Goal: Task Accomplishment & Management: Use online tool/utility

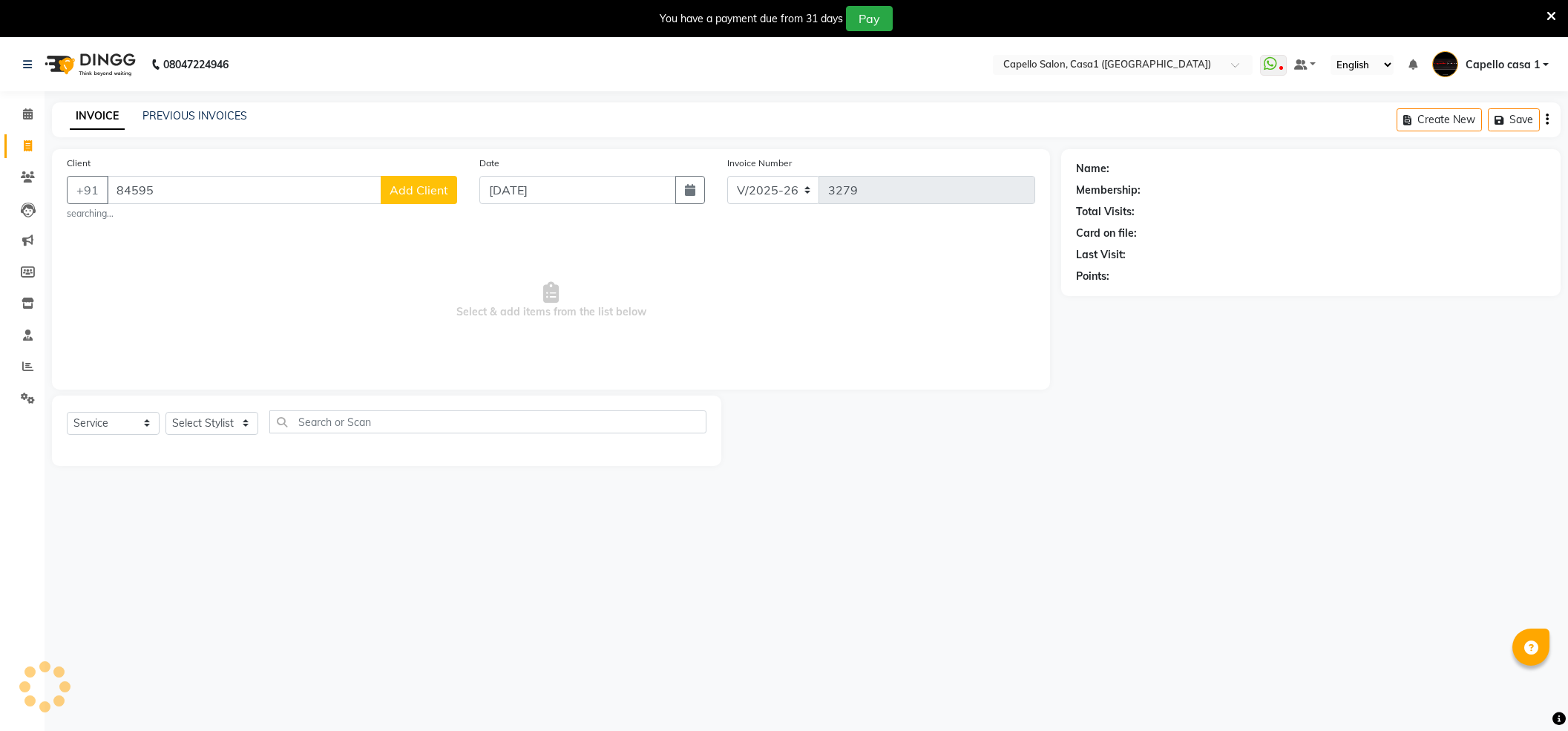
select select "846"
select select "service"
type input "8459540939"
click at [1119, 173] on link "Era" at bounding box center [1120, 169] width 16 height 16
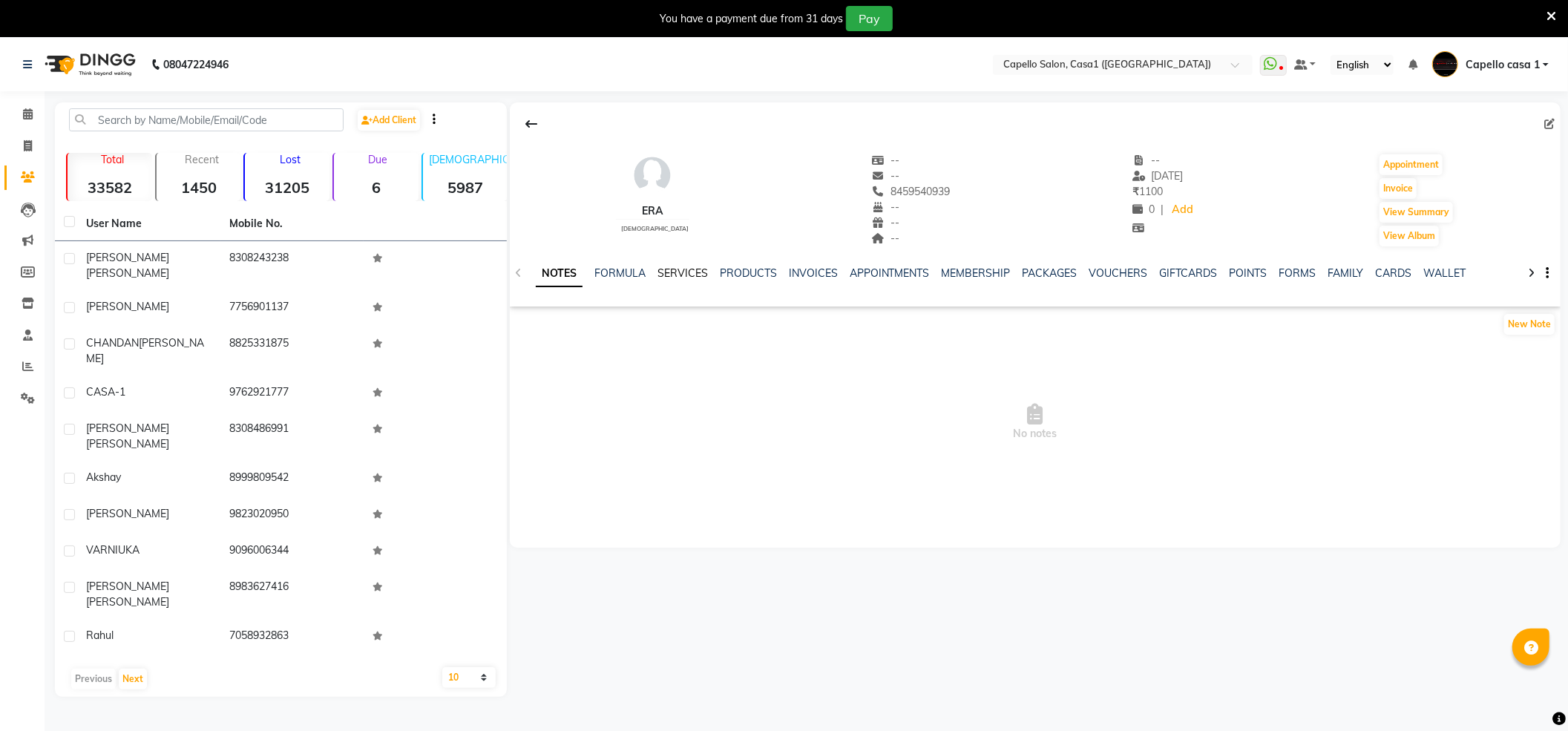
click at [689, 273] on link "SERVICES" at bounding box center [683, 272] width 51 height 13
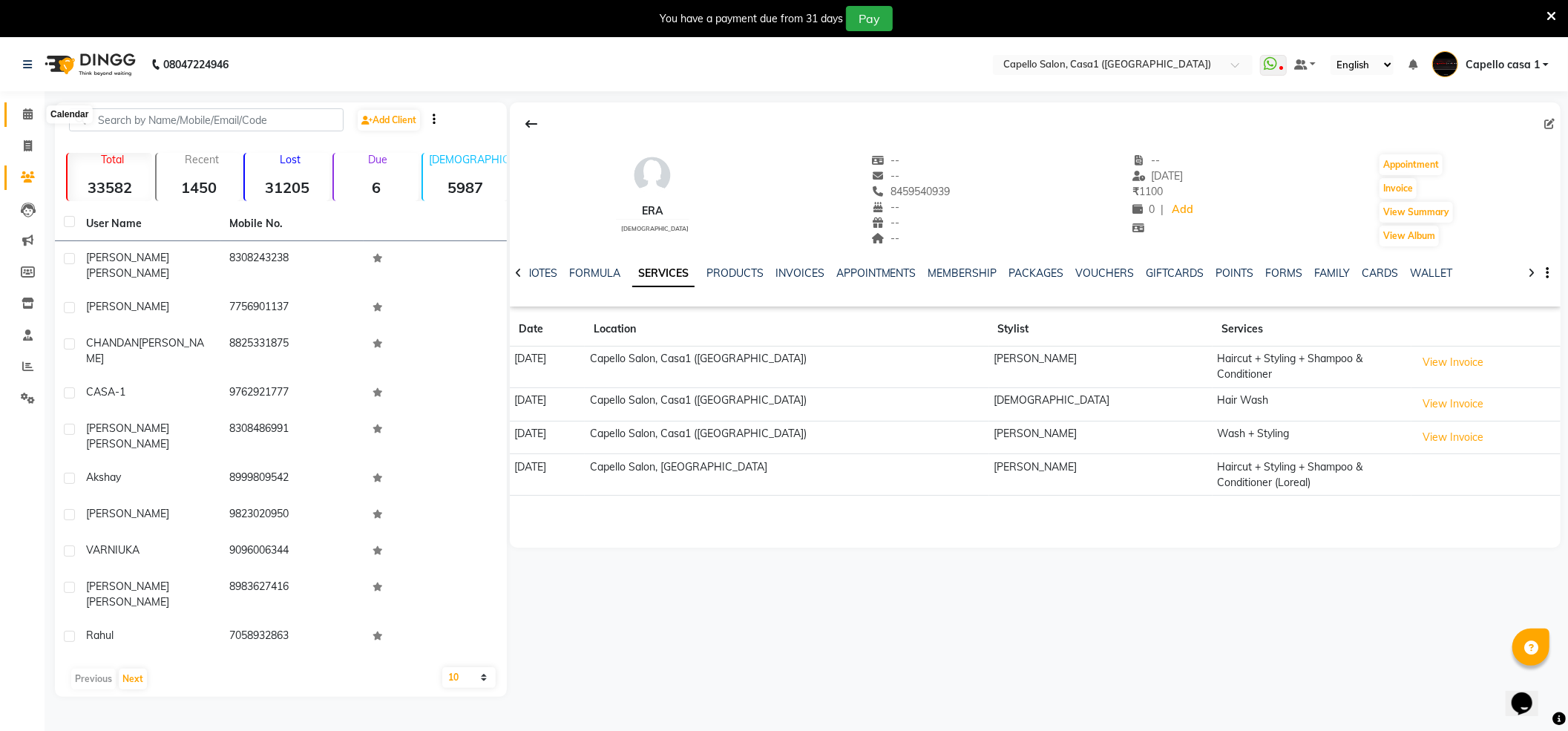
click at [22, 108] on span at bounding box center [28, 115] width 26 height 17
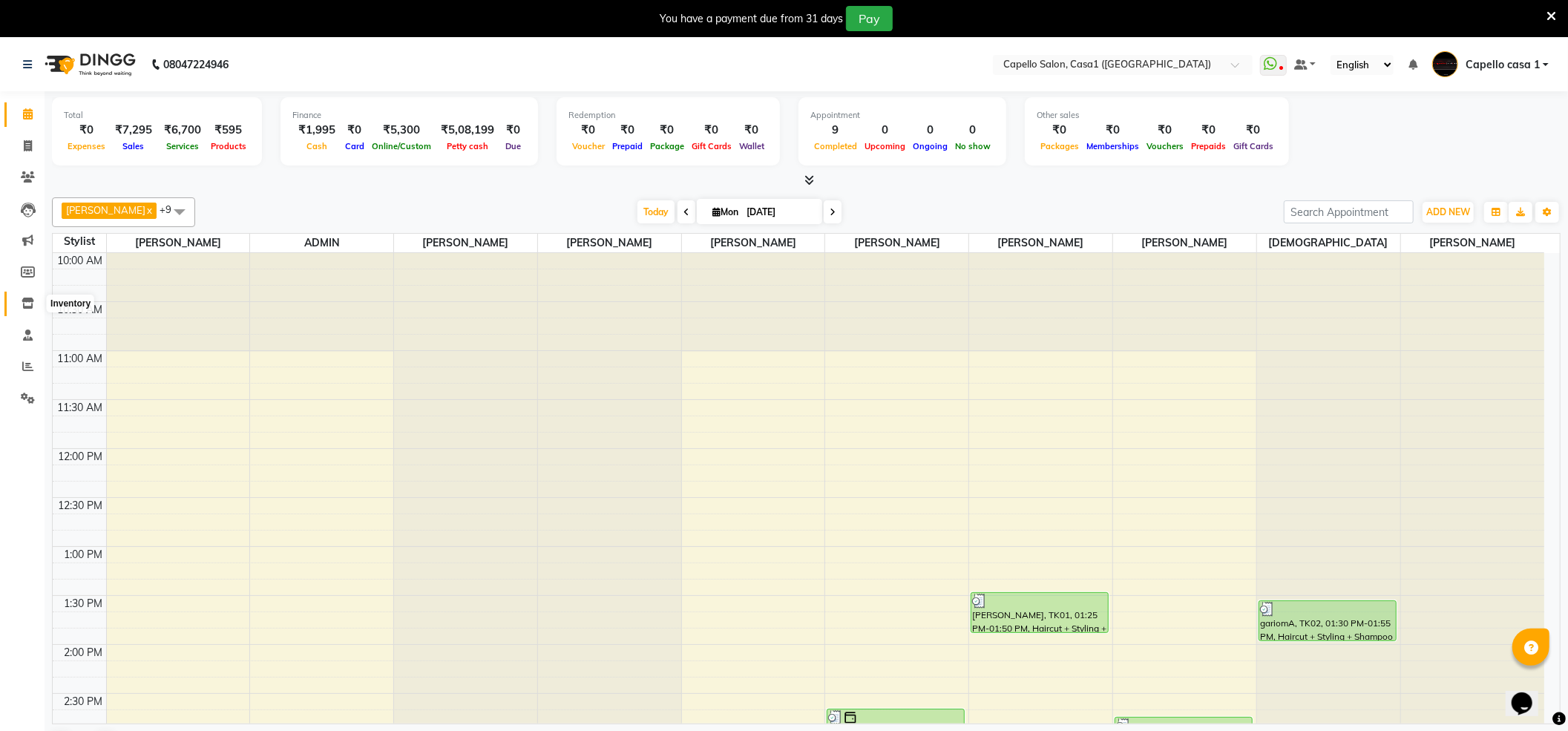
click at [22, 303] on icon at bounding box center [28, 303] width 13 height 11
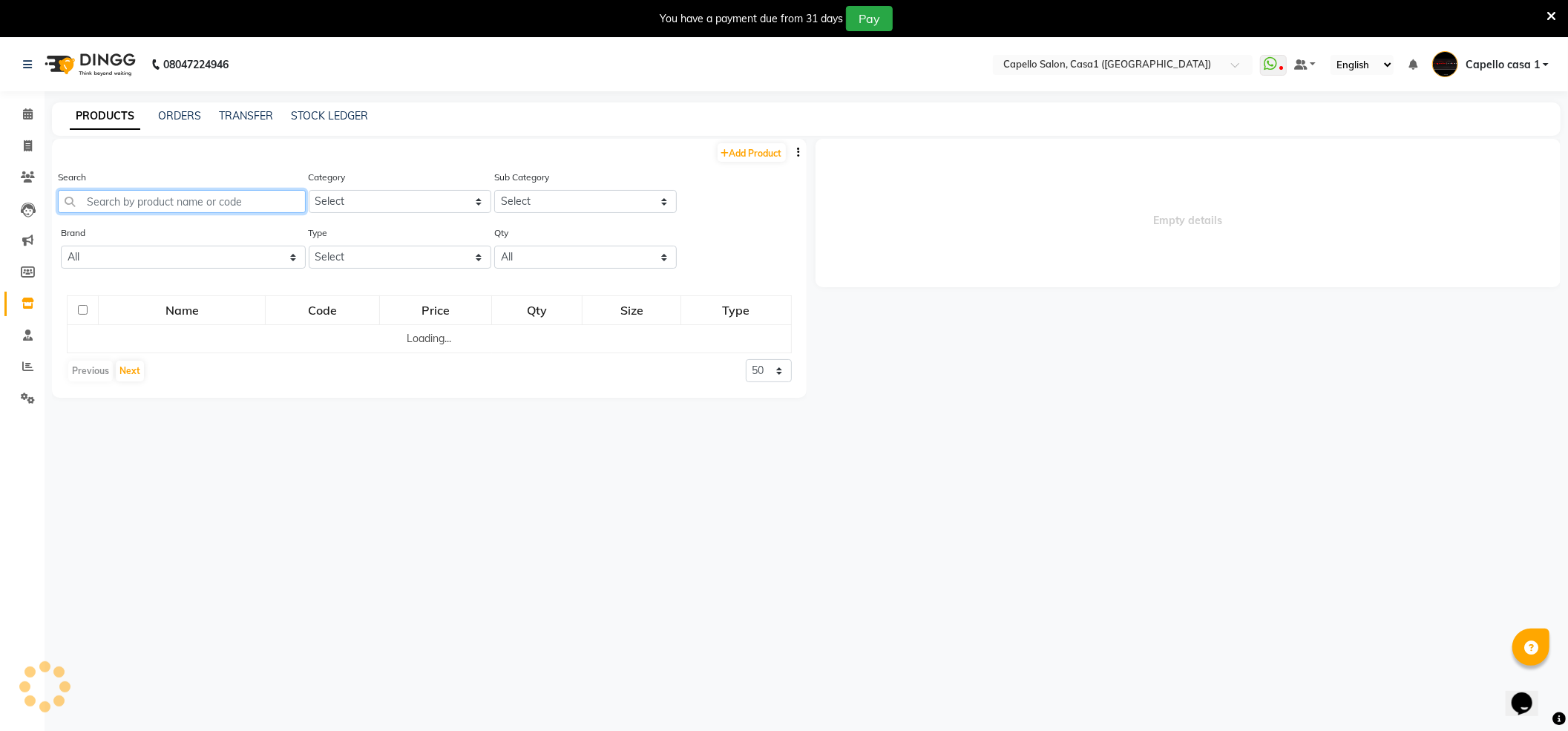
click at [144, 202] on input "text" at bounding box center [182, 201] width 248 height 23
select select
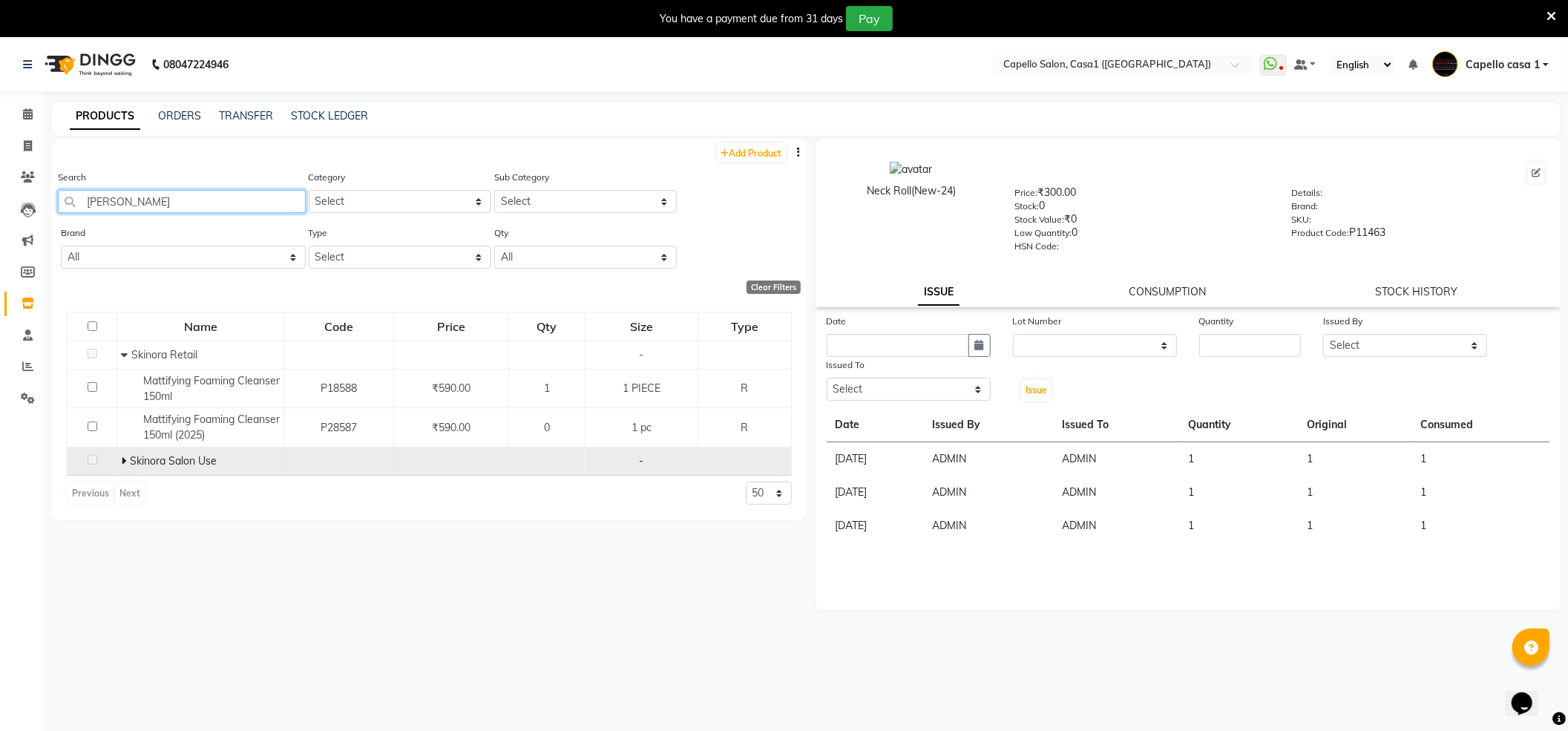
type input "MATTI"
click at [122, 466] on icon at bounding box center [123, 461] width 5 height 10
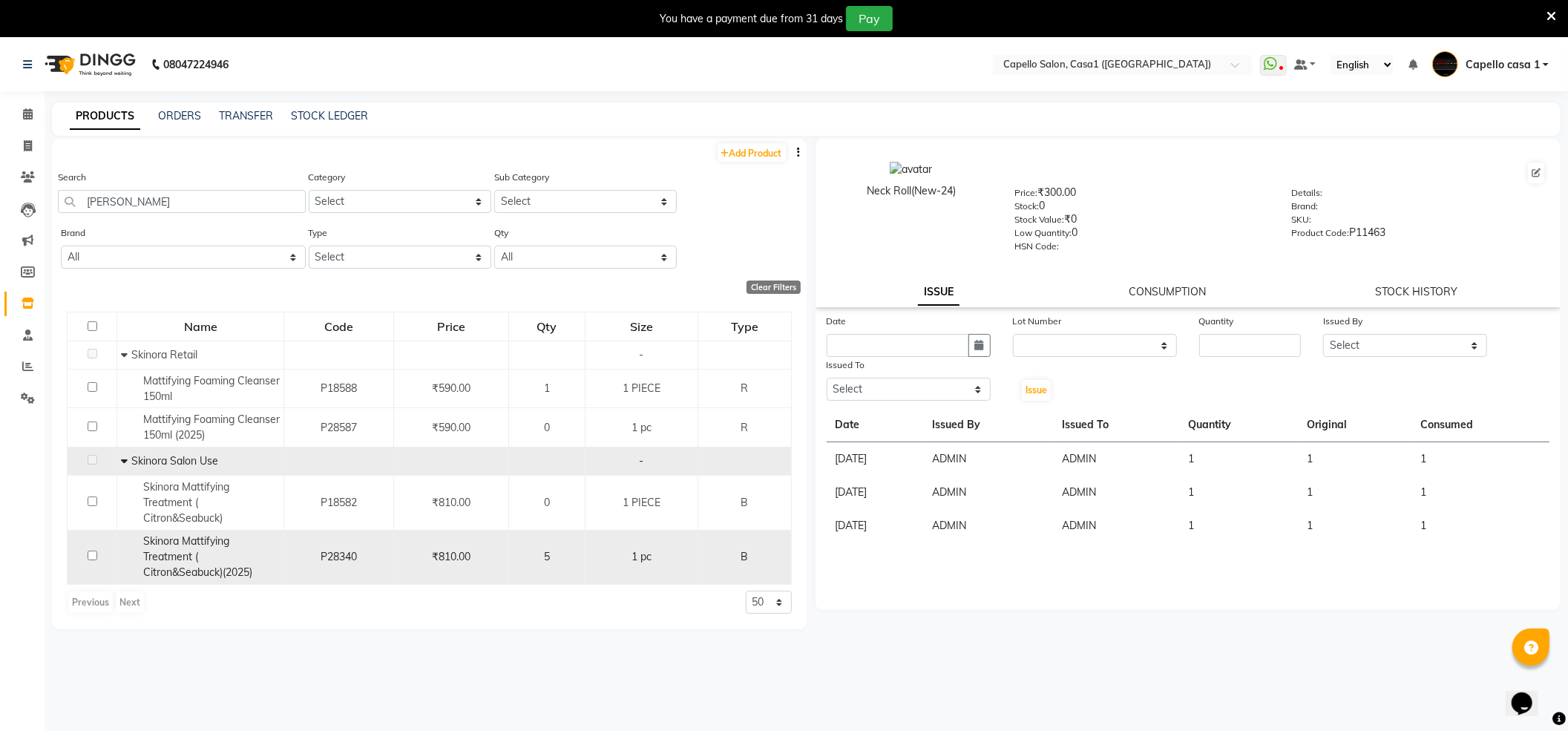
click at [537, 561] on div "5" at bounding box center [547, 557] width 64 height 16
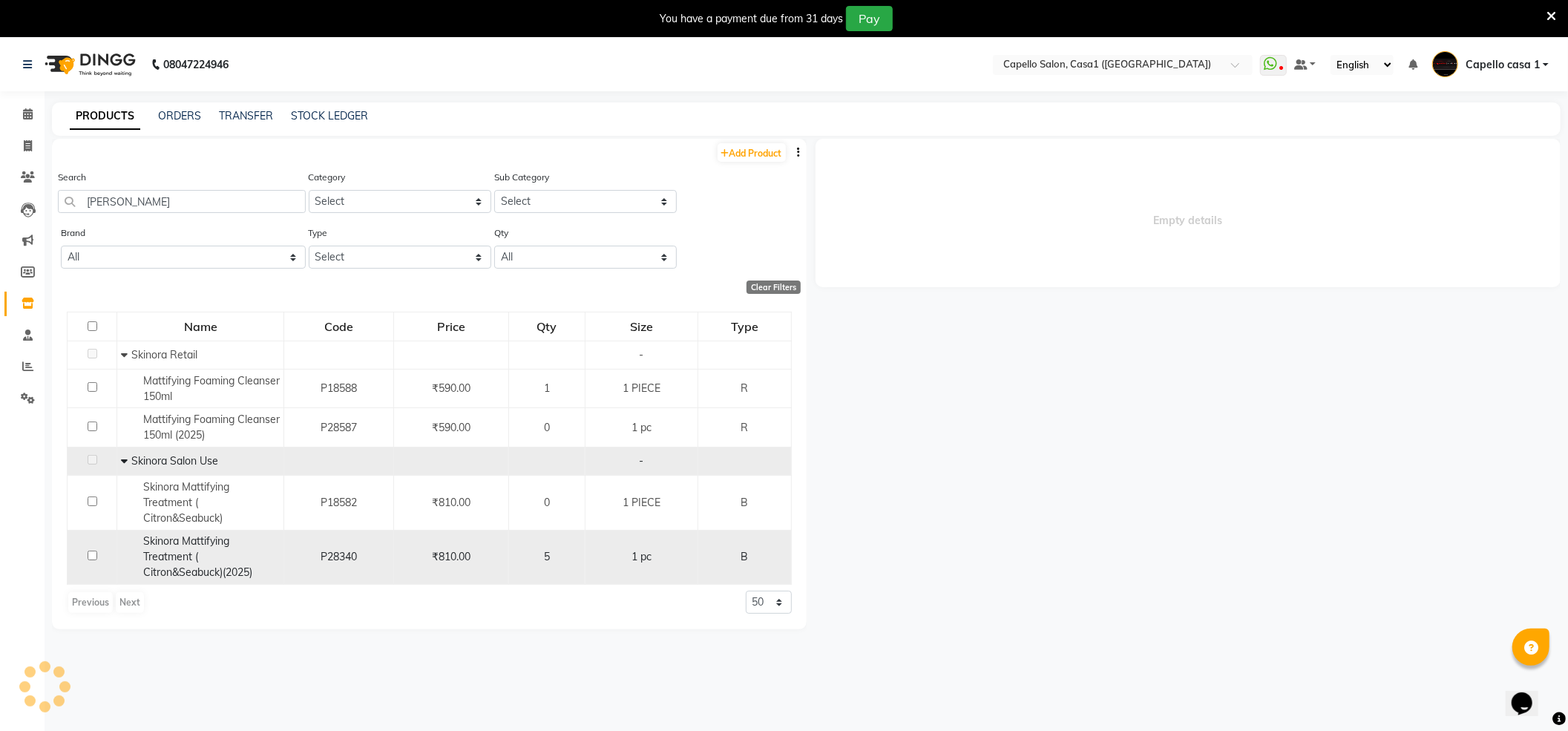
select select
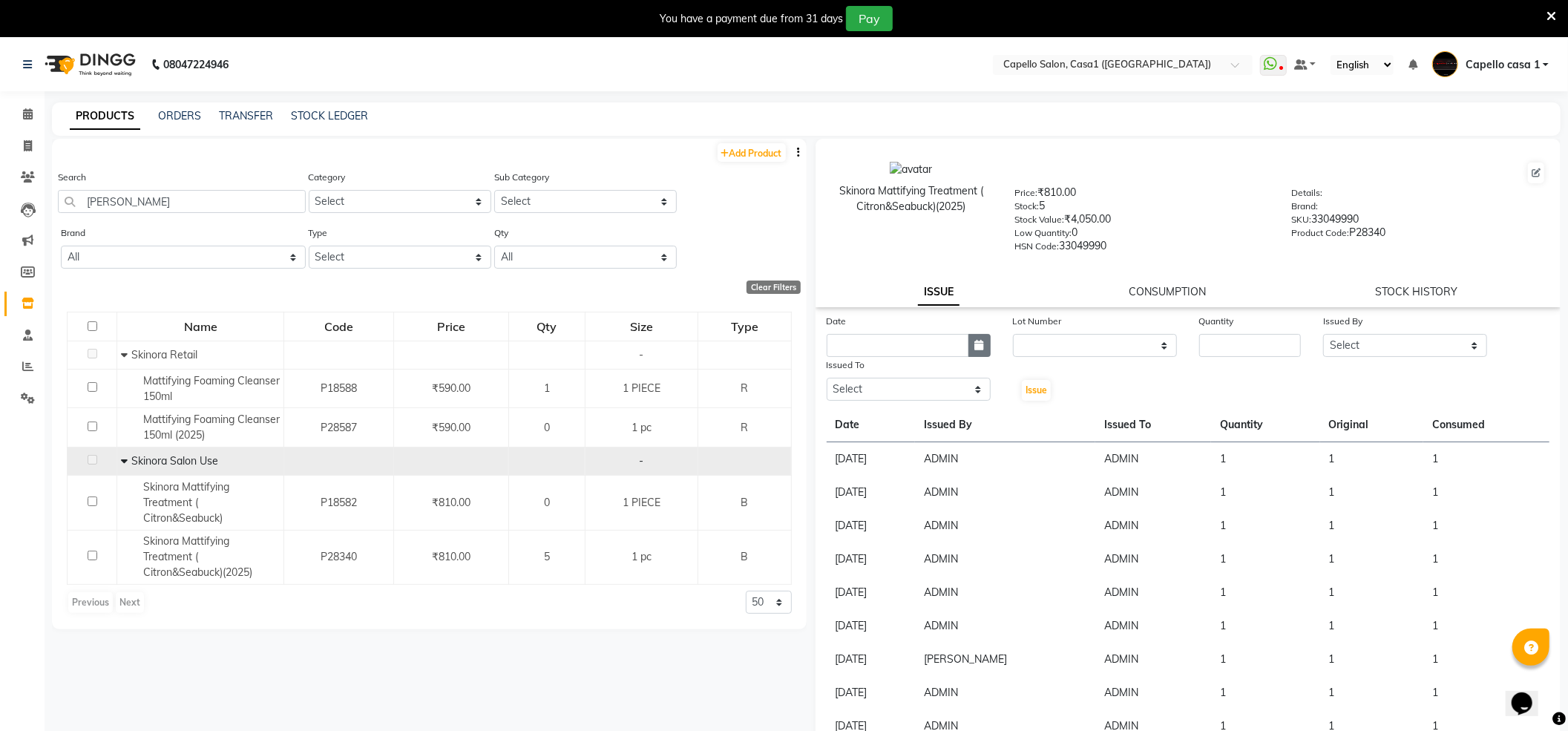
click at [975, 347] on icon "button" at bounding box center [979, 345] width 9 height 10
select select "9"
select select "2025"
click at [844, 426] on div "1" at bounding box center [842, 422] width 24 height 24
type input "[DATE]"
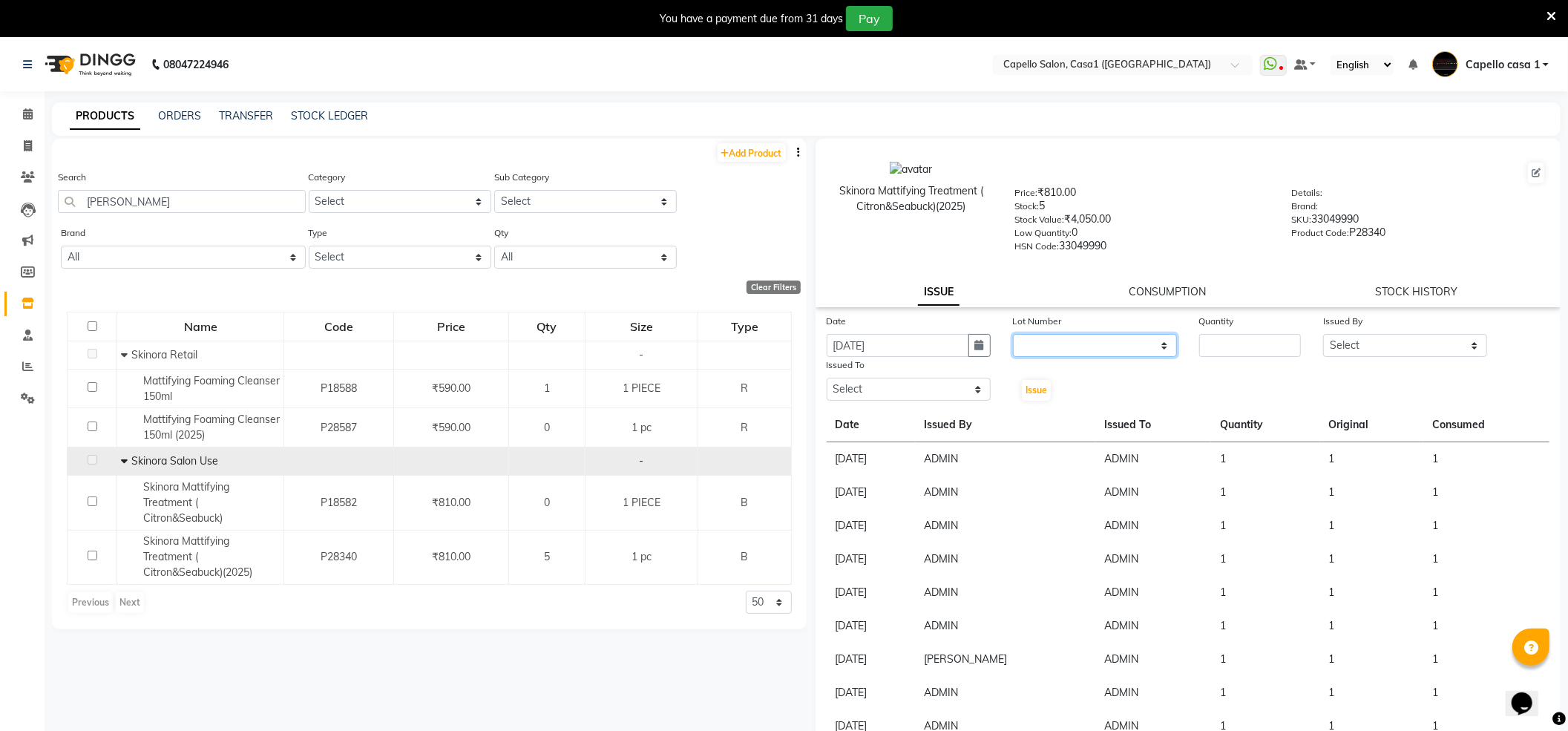
click at [1087, 334] on select "None" at bounding box center [1095, 345] width 164 height 23
select select "0: null"
click at [1013, 334] on select "None" at bounding box center [1095, 345] width 164 height 23
click at [1254, 334] on input "number" at bounding box center [1250, 345] width 102 height 23
type input "1"
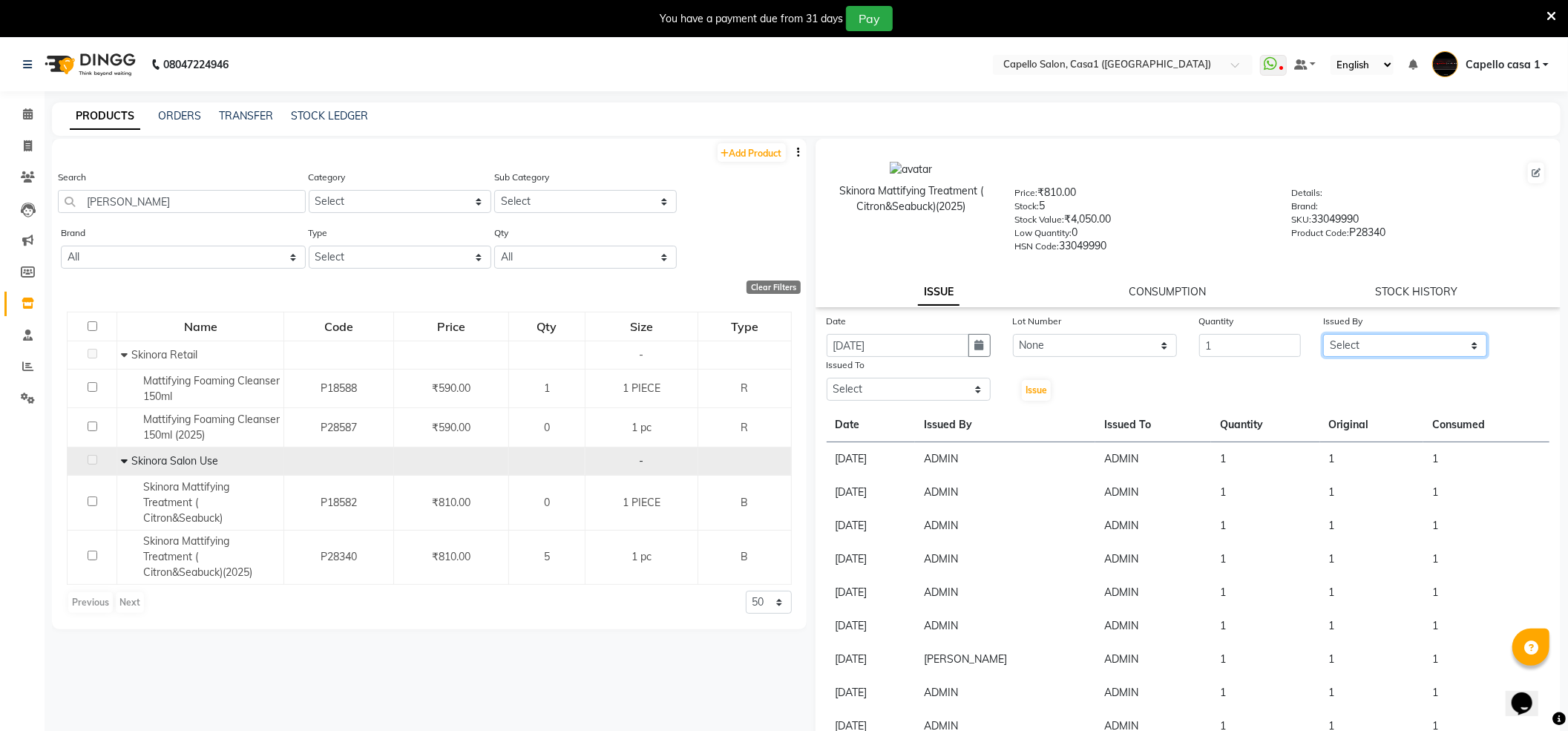
click at [1355, 339] on select "Select aayush ADMIN Akash Chawale Capello casa 1 Harsh Nagture Nisha Choube POO…" at bounding box center [1405, 345] width 164 height 23
select select "14733"
click at [1323, 334] on select "Select aayush ADMIN Akash Chawale Capello casa 1 Harsh Nagture Nisha Choube POO…" at bounding box center [1405, 345] width 164 height 23
click at [903, 384] on select "Select aayush ADMIN Akash Chawale Capello casa 1 Harsh Nagture Nisha Choube POO…" at bounding box center [909, 389] width 164 height 23
select select "14733"
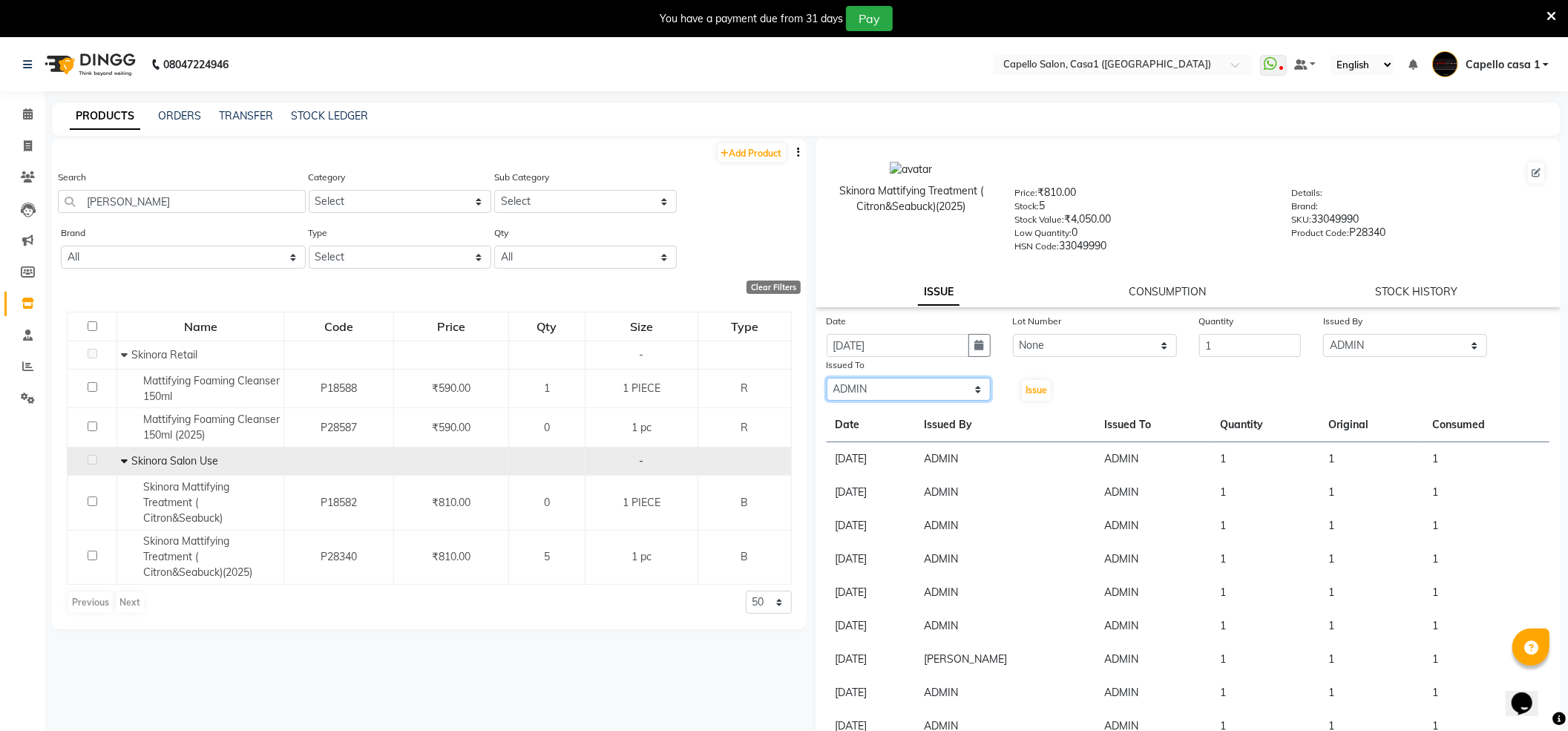
click at [827, 378] on select "Select aayush ADMIN Akash Chawale Capello casa 1 Harsh Nagture Nisha Choube POO…" at bounding box center [909, 389] width 164 height 23
click at [1036, 386] on span "Issue" at bounding box center [1036, 390] width 22 height 11
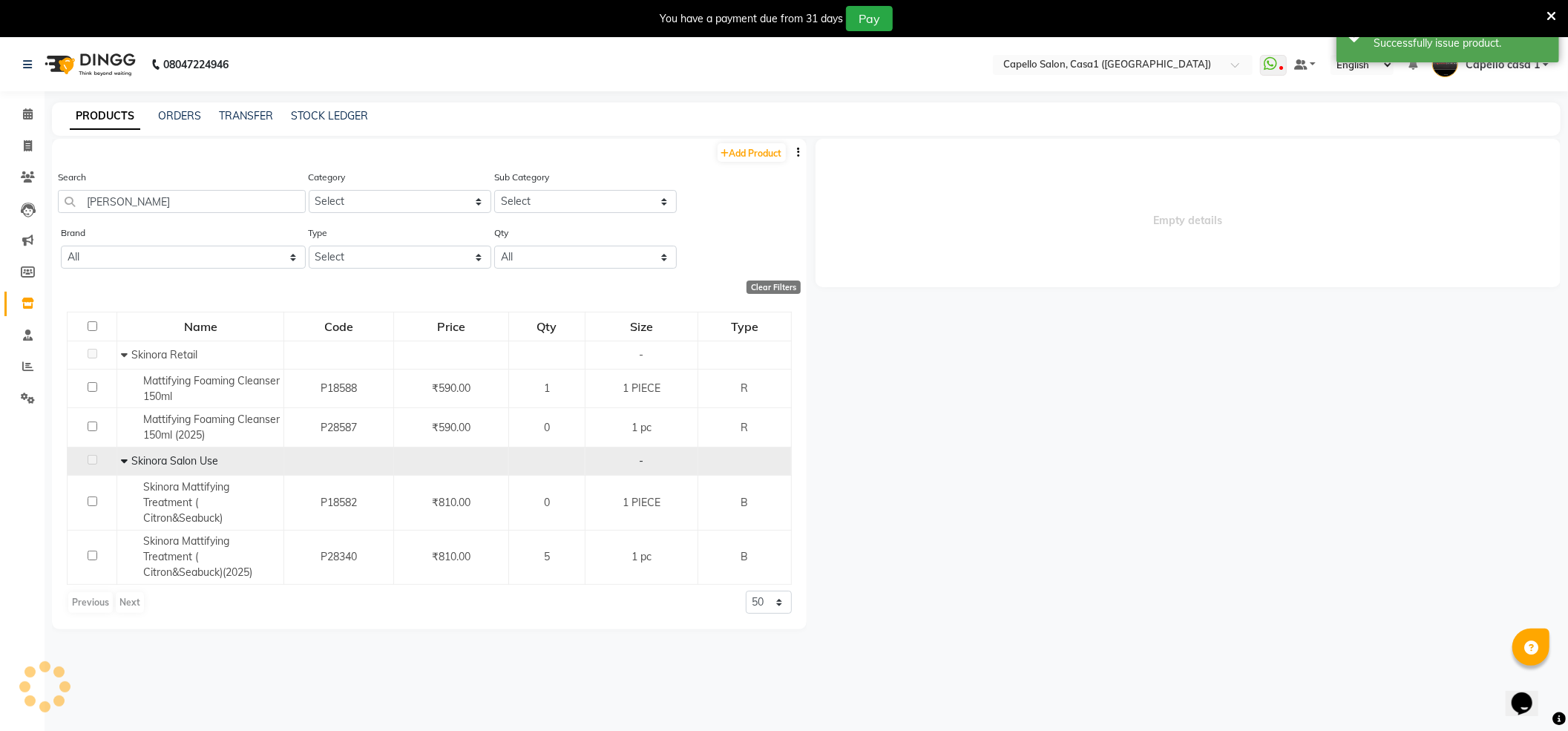
select select
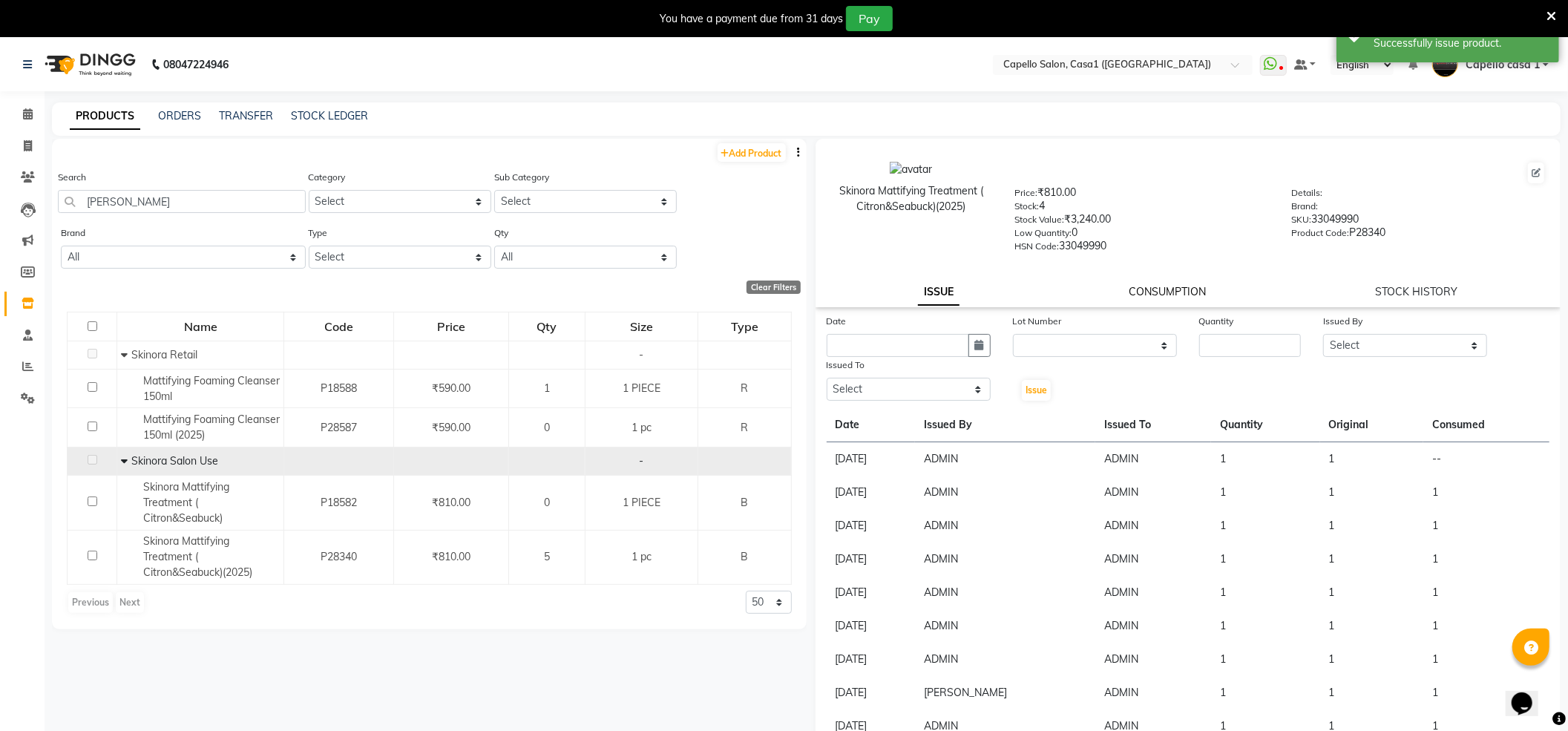
click at [1144, 285] on link "CONSUMPTION" at bounding box center [1167, 291] width 78 height 13
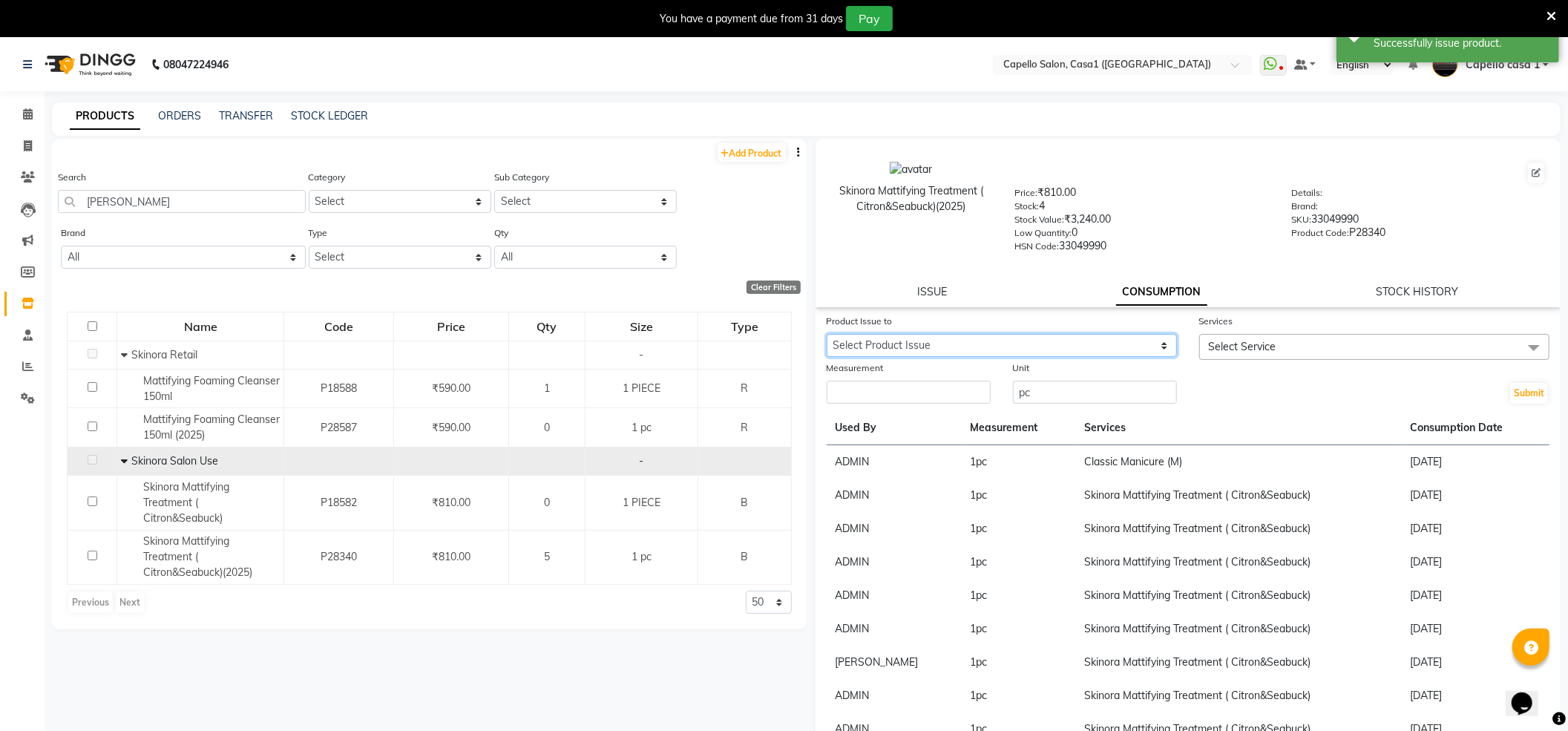
click at [1013, 348] on select "Select Product Issue 2025-09-01, Issued to: ADMIN, Balance: 1" at bounding box center [1002, 345] width 350 height 23
select select "1198988"
click at [827, 334] on select "Select Product Issue 2025-09-01, Issued to: ADMIN, Balance: 1" at bounding box center [1002, 345] width 350 height 23
click at [1267, 319] on div "Services" at bounding box center [1374, 323] width 350 height 21
click at [1265, 340] on span "Select Service" at bounding box center [1242, 346] width 67 height 13
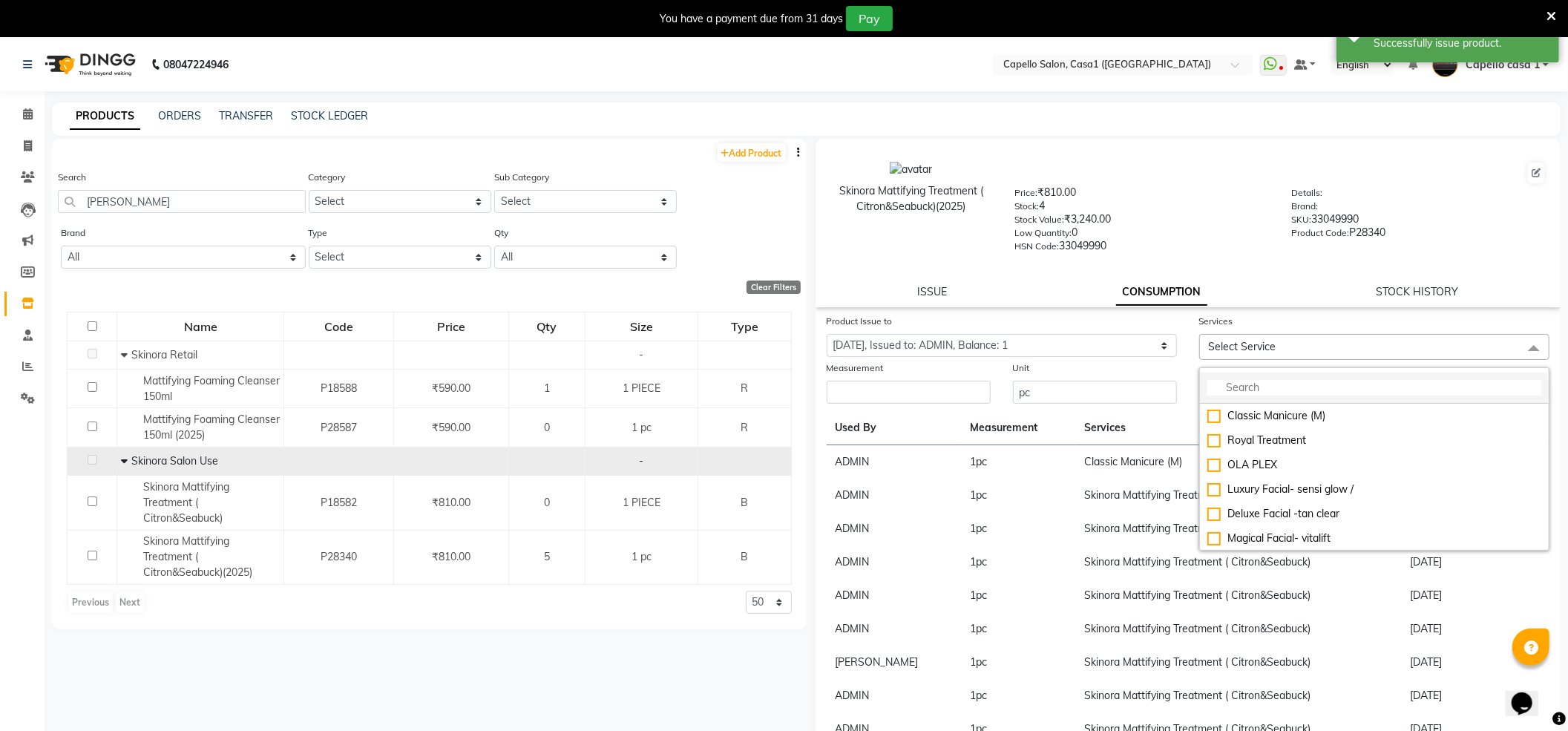
click at [1246, 384] on input "multiselect-search" at bounding box center [1374, 388] width 334 height 16
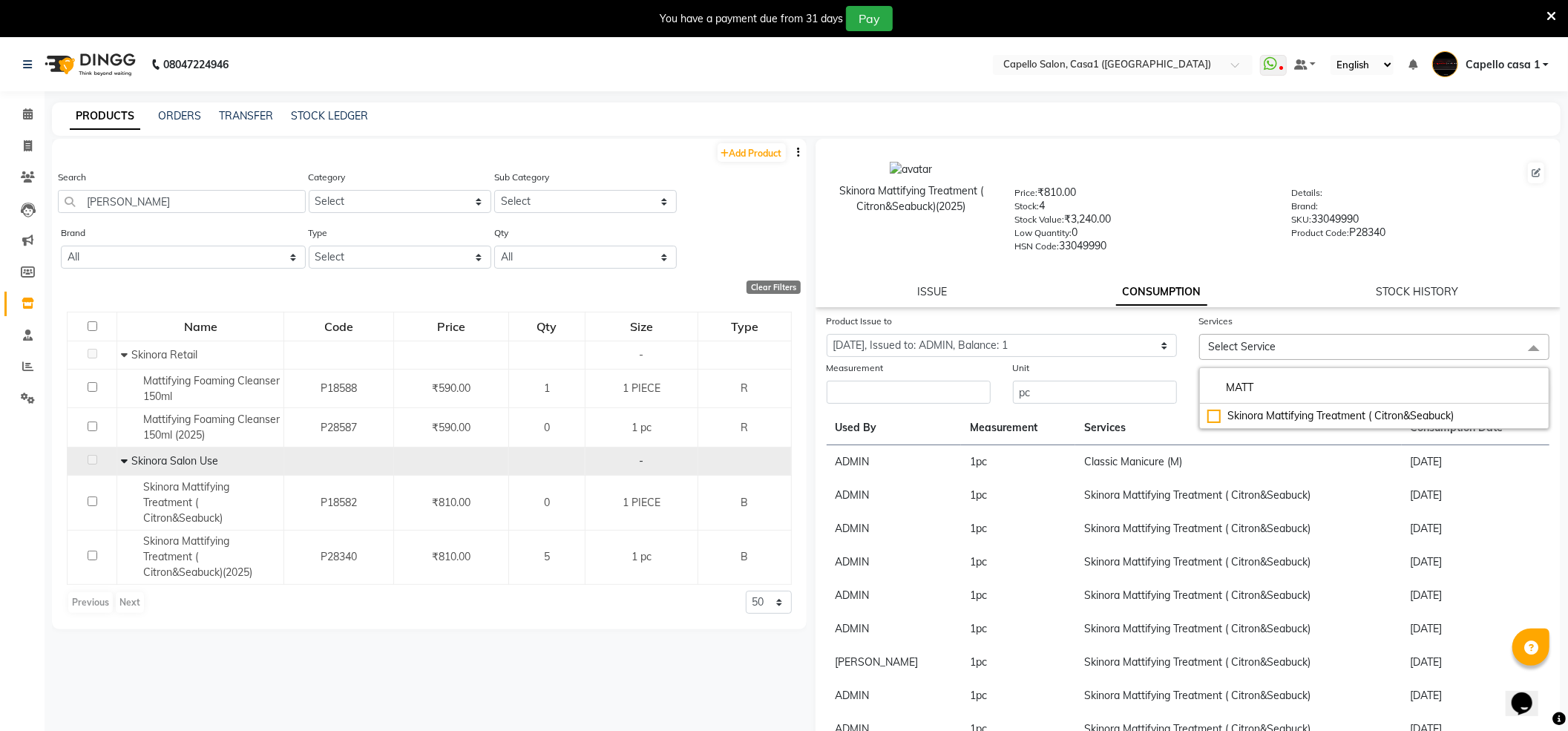
type input "MATT"
click at [1208, 417] on div "Skinora Mattifying Treatment ( Citron&Seabuck)" at bounding box center [1374, 415] width 334 height 16
checkbox input "true"
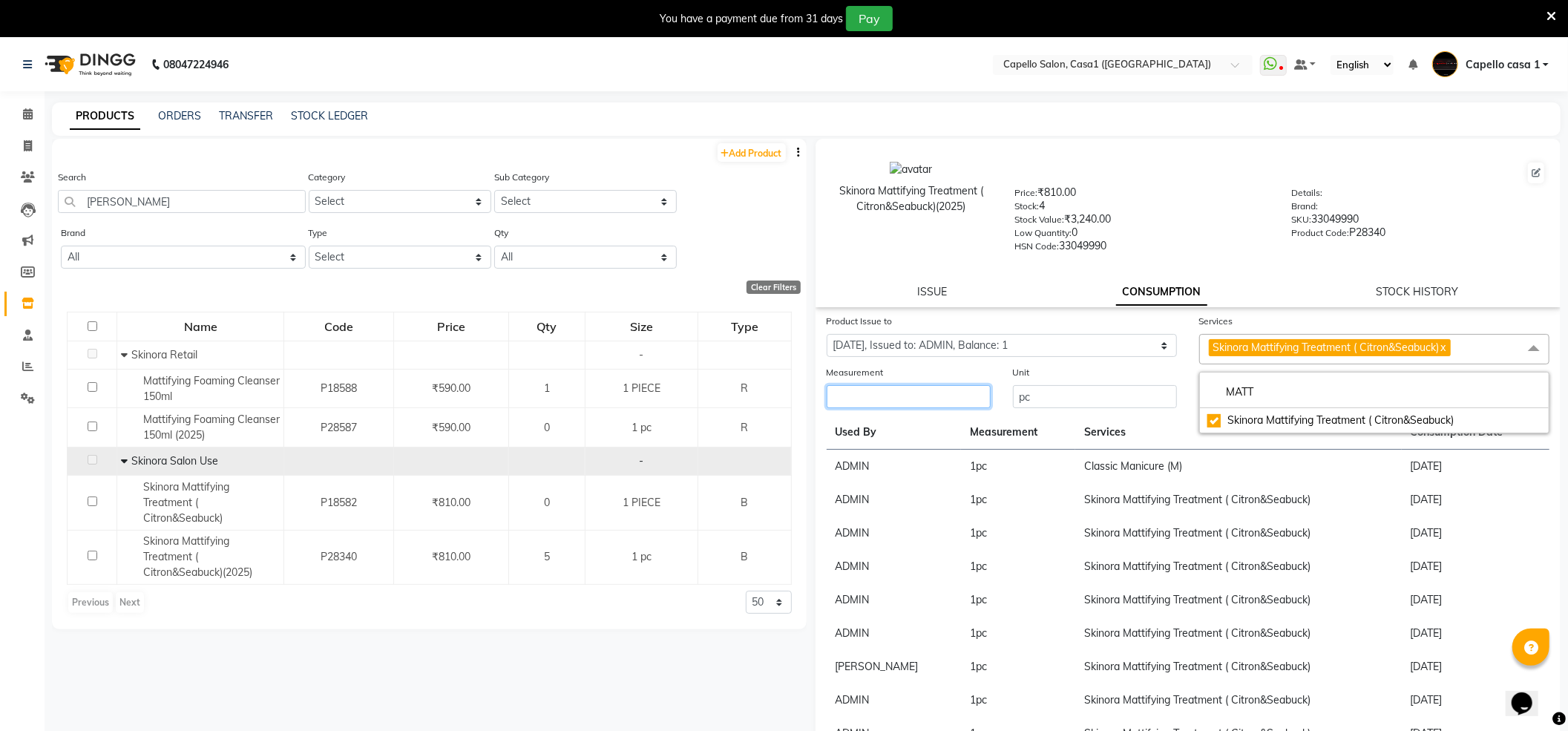
click at [903, 395] on input "number" at bounding box center [909, 397] width 164 height 23
type input "1"
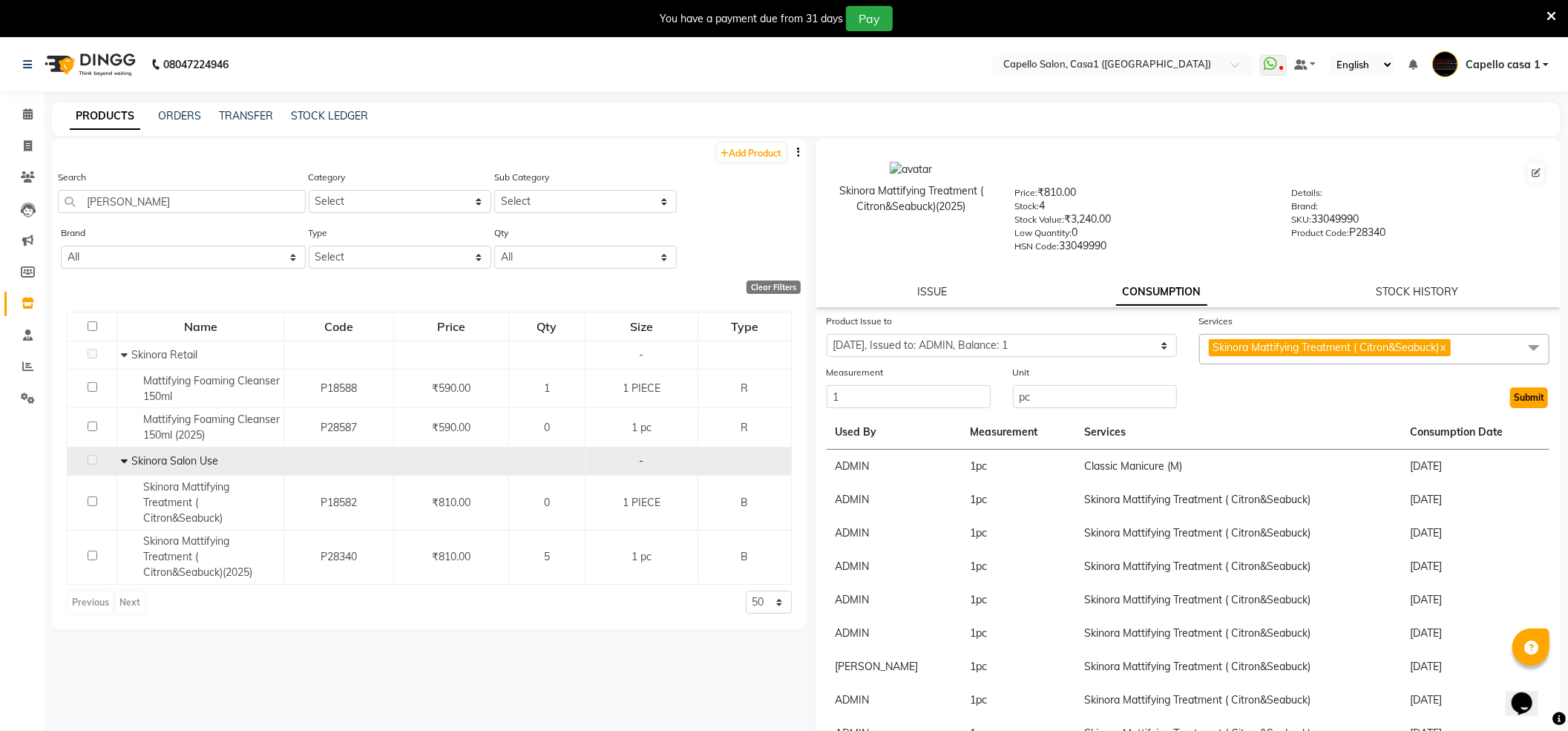
click at [1512, 397] on button "Submit" at bounding box center [1529, 397] width 38 height 21
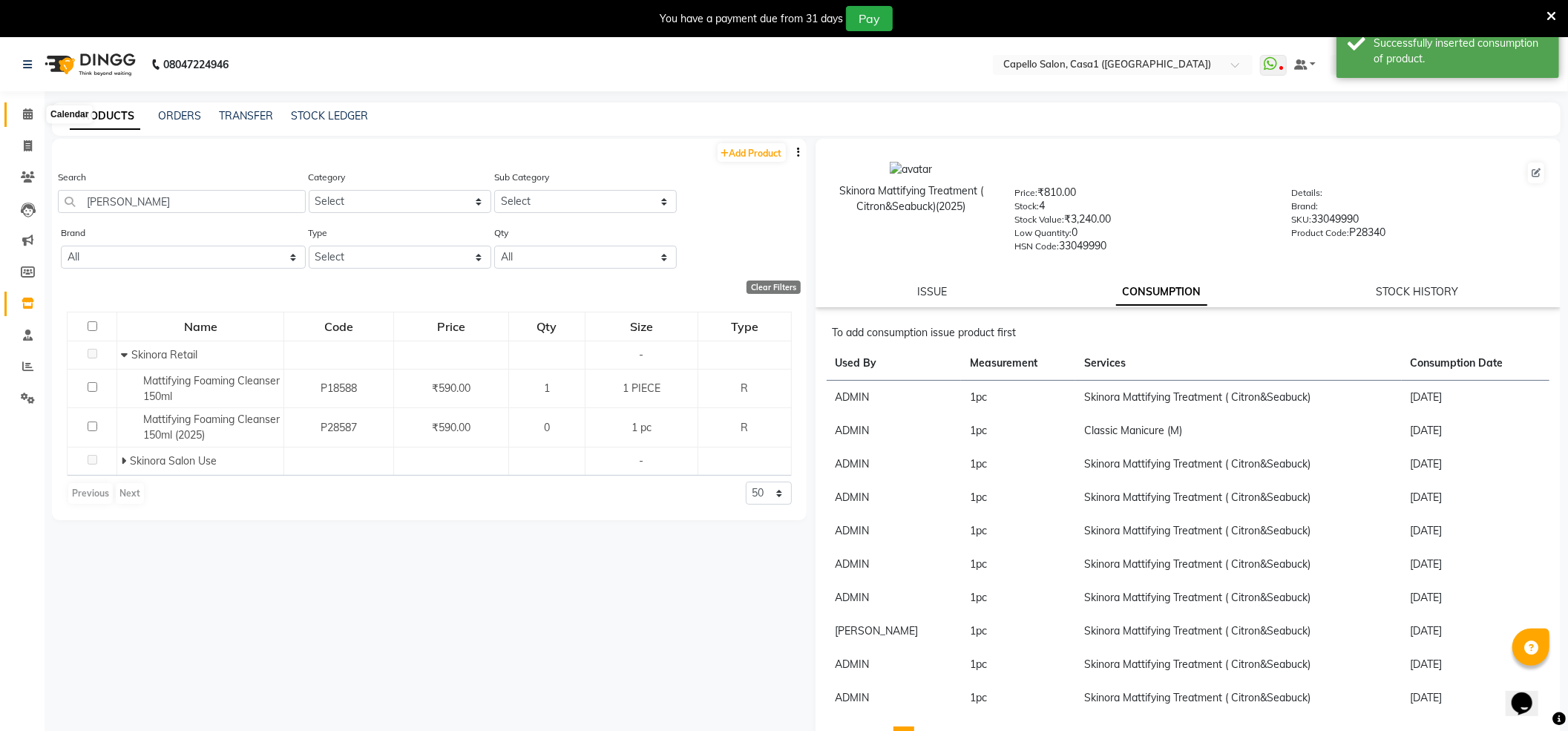
click at [29, 113] on icon at bounding box center [28, 114] width 9 height 11
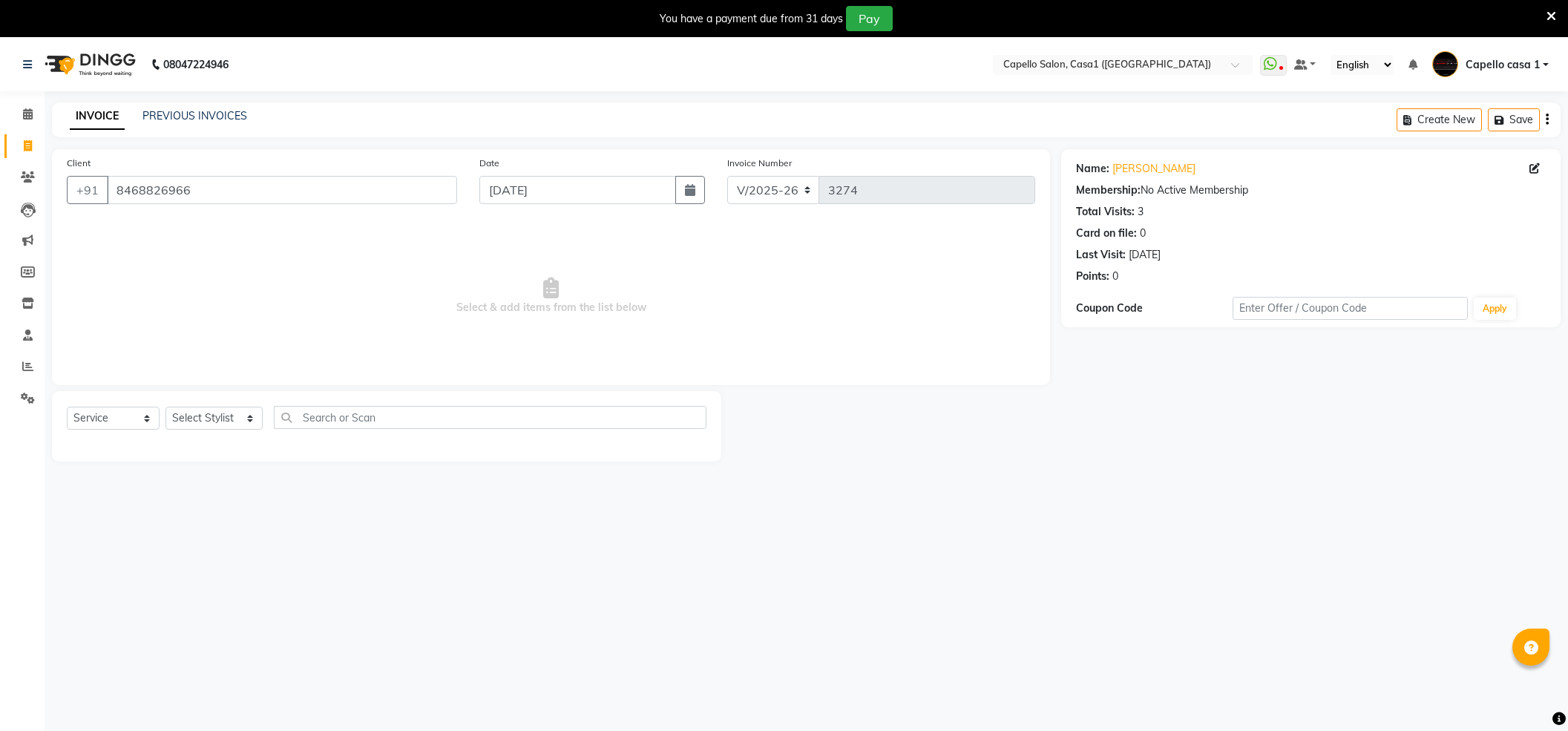
select select "846"
select select "service"
